Goal: Task Accomplishment & Management: Manage account settings

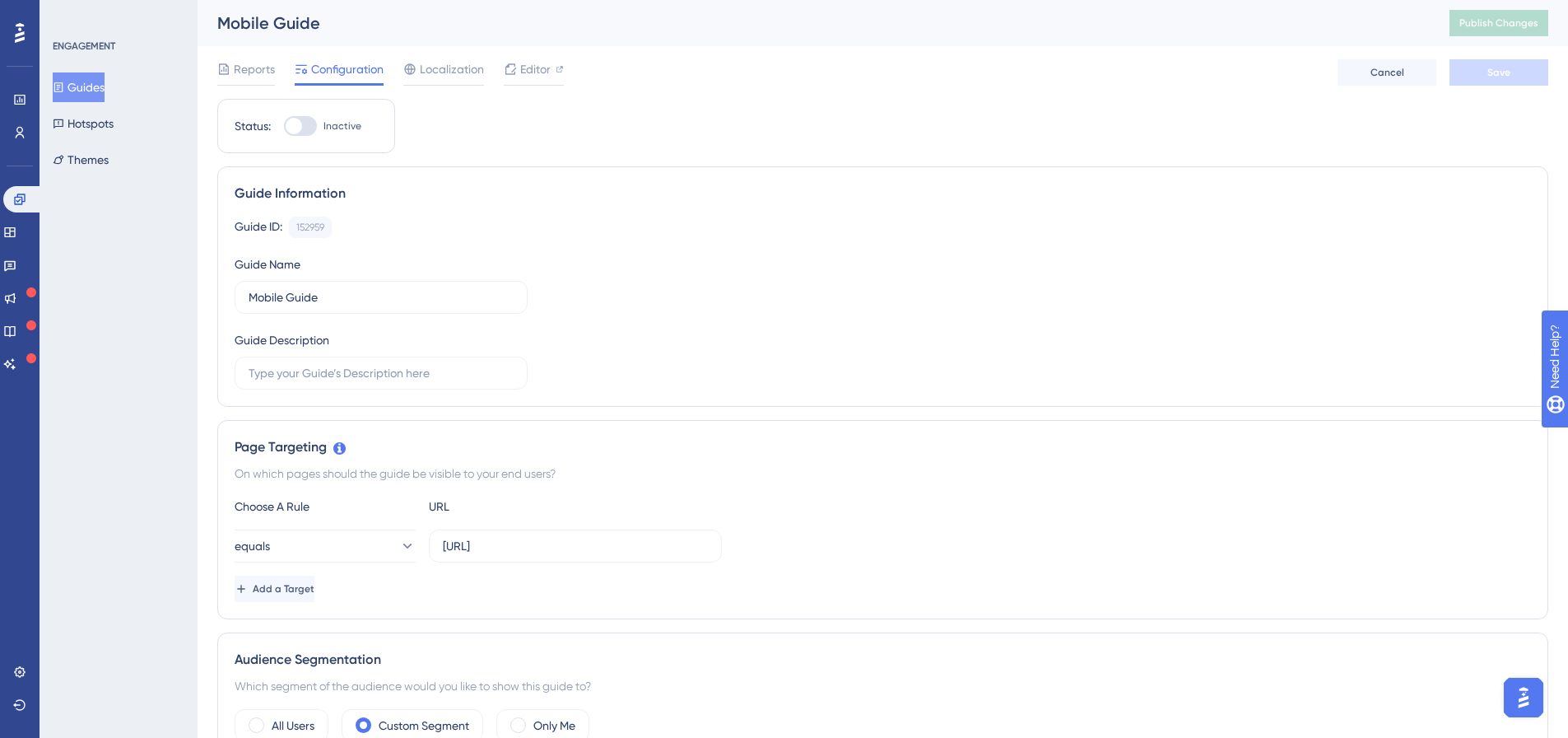
click at [79, 91] on button "Guides" at bounding box center [79, 87] width 52 height 30
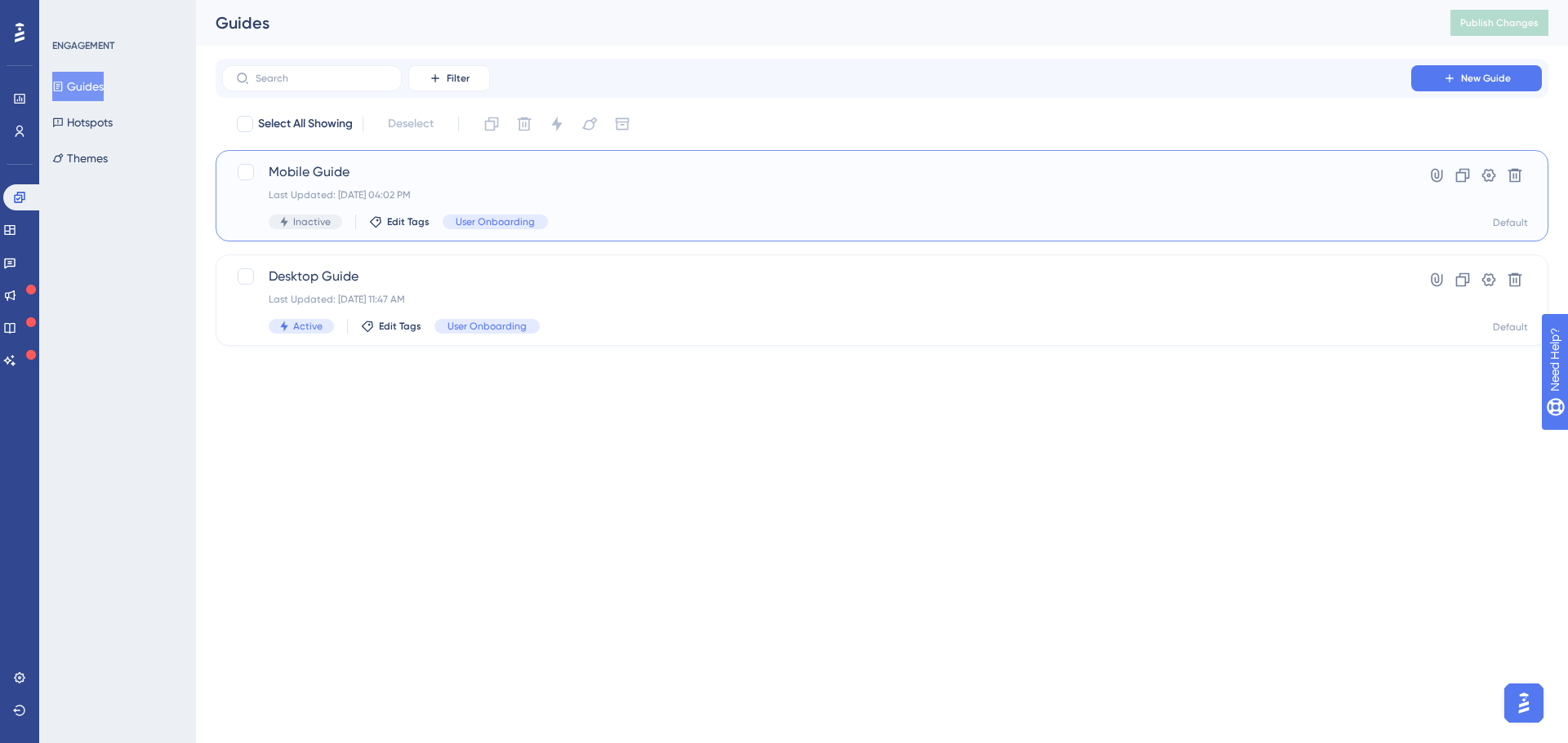
click at [620, 204] on div "Mobile Guide Last Updated: Sep 29 2025, 04:02 PM Inactive Edit Tags User Onboar…" at bounding box center [816, 196] width 1096 height 67
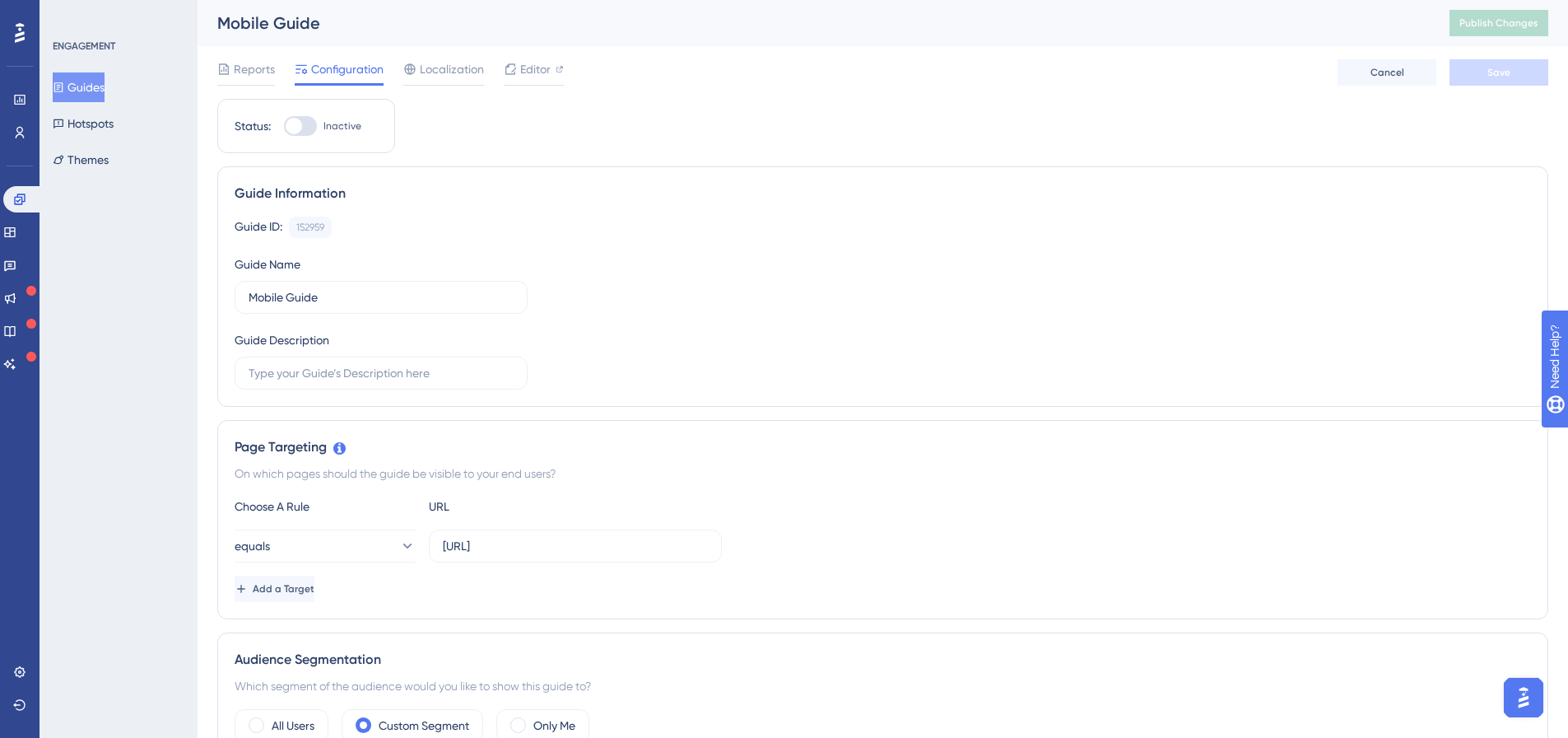
click at [296, 127] on div at bounding box center [294, 125] width 16 height 16
click at [284, 127] on input "Inactive" at bounding box center [283, 126] width 1 height 1
checkbox input "true"
click at [1478, 70] on button "Save" at bounding box center [1499, 72] width 99 height 26
click at [1484, 31] on button "Publish Changes" at bounding box center [1499, 22] width 99 height 26
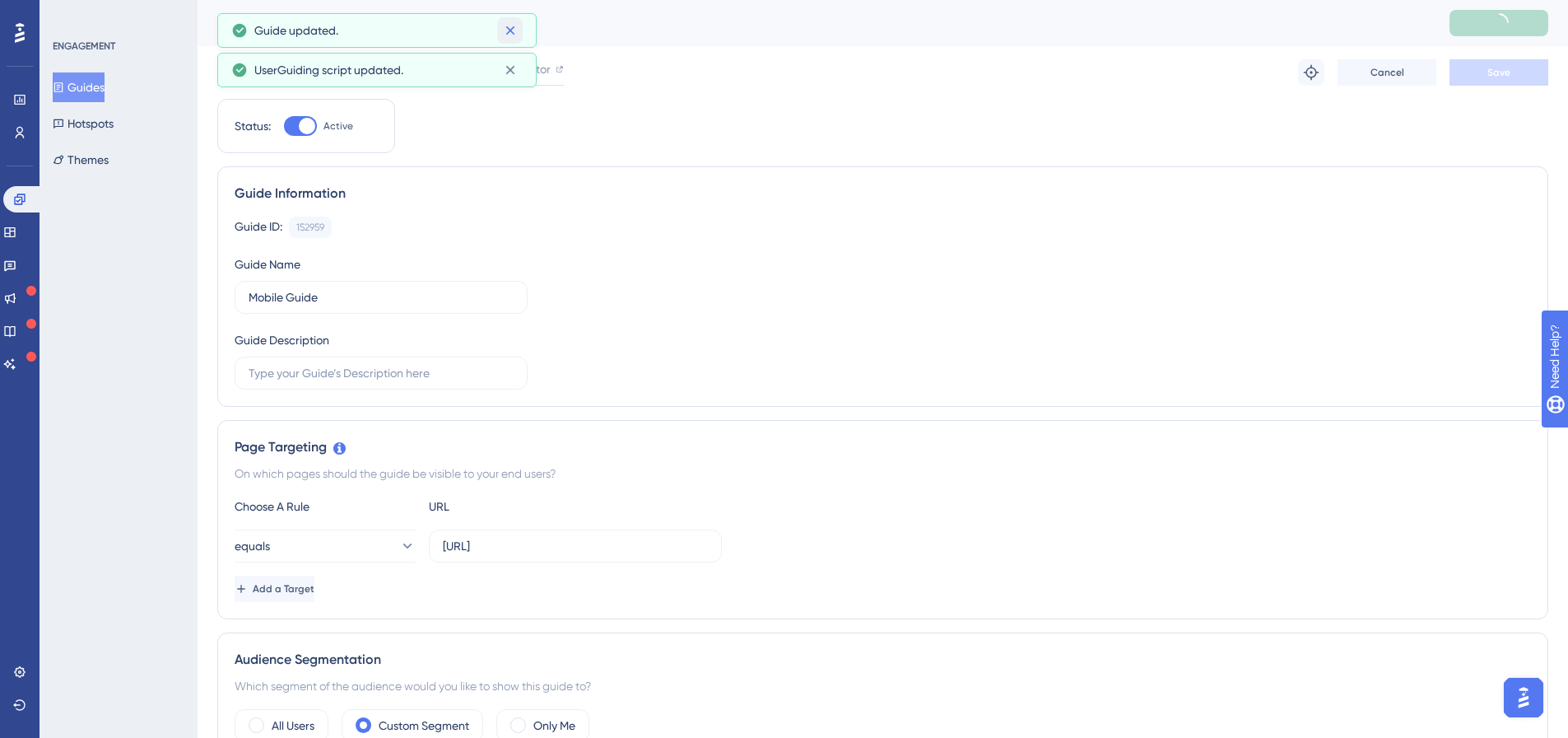
click at [511, 30] on icon at bounding box center [510, 30] width 9 height 9
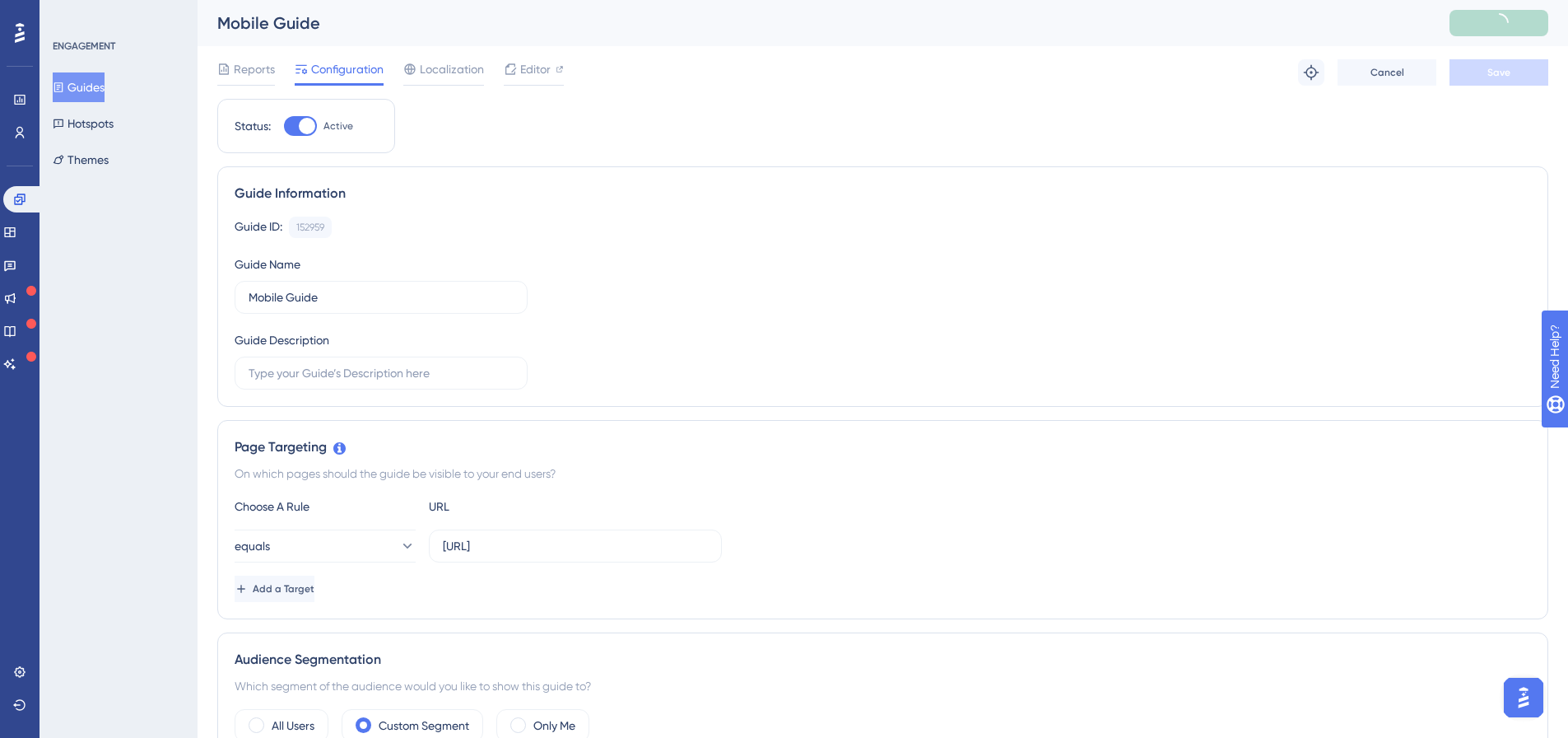
click at [664, 72] on div "Reports Configuration Localization Editor Troubleshoot Cancel Save" at bounding box center [883, 72] width 1331 height 53
click at [554, 78] on div "Editor" at bounding box center [534, 69] width 60 height 20
